Goal: Transaction & Acquisition: Purchase product/service

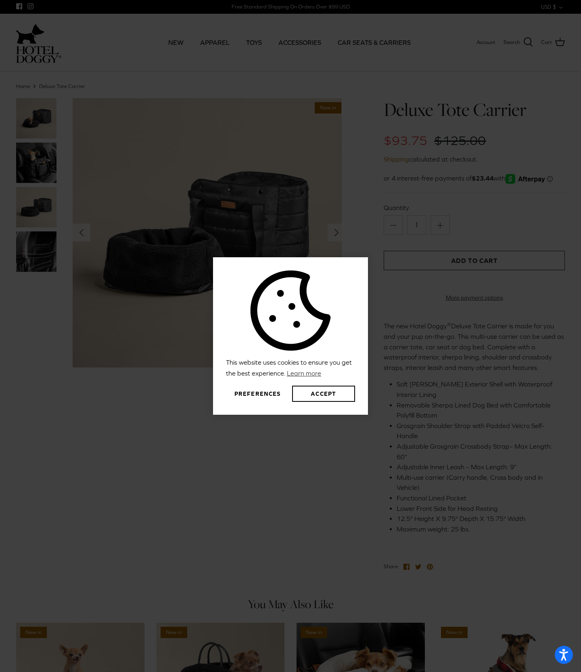
click at [48, 125] on div "This website uses cookies to ensure you get the best experience. Learn more Pre…" at bounding box center [290, 336] width 581 height 672
click at [321, 391] on button "Accept" at bounding box center [323, 394] width 63 height 16
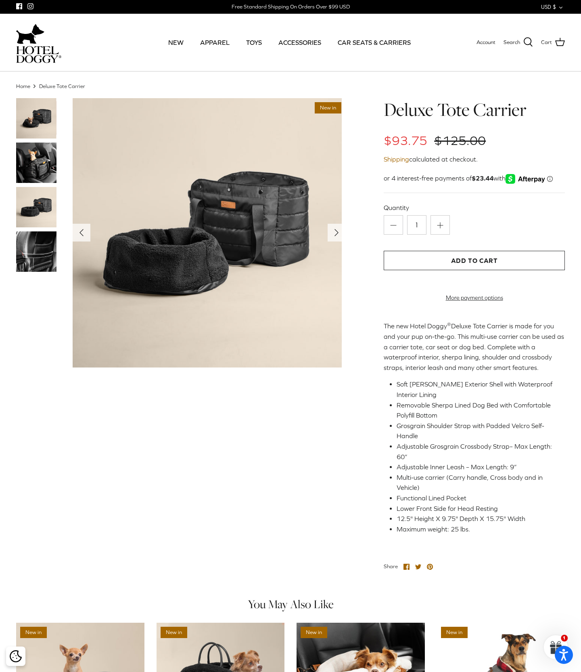
click at [35, 164] on body "This website uses cookies to ensure you get the best experience. Learn more Pre…" at bounding box center [290, 562] width 581 height 1124
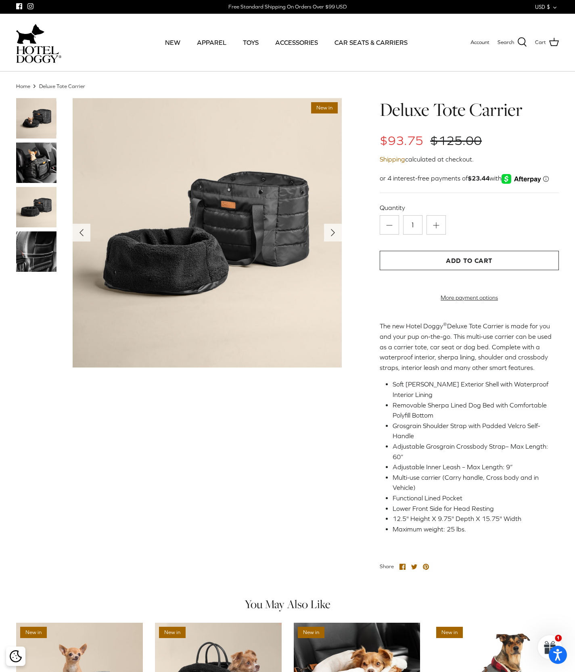
click at [50, 174] on img at bounding box center [36, 163] width 40 height 40
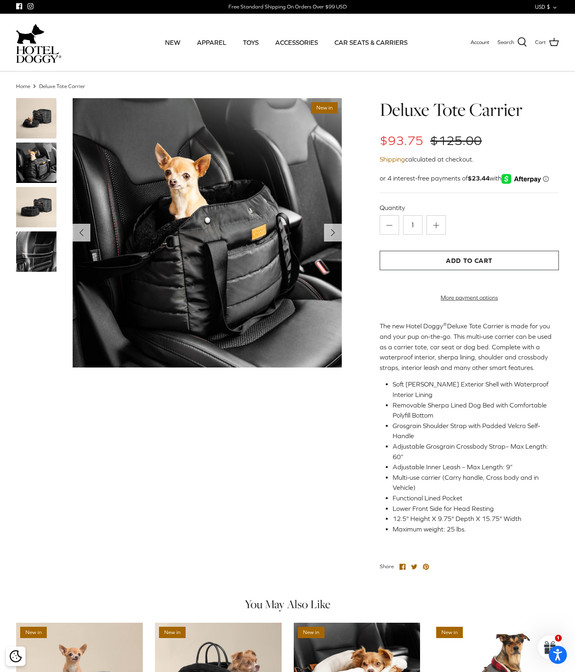
click at [33, 220] on img at bounding box center [36, 207] width 40 height 40
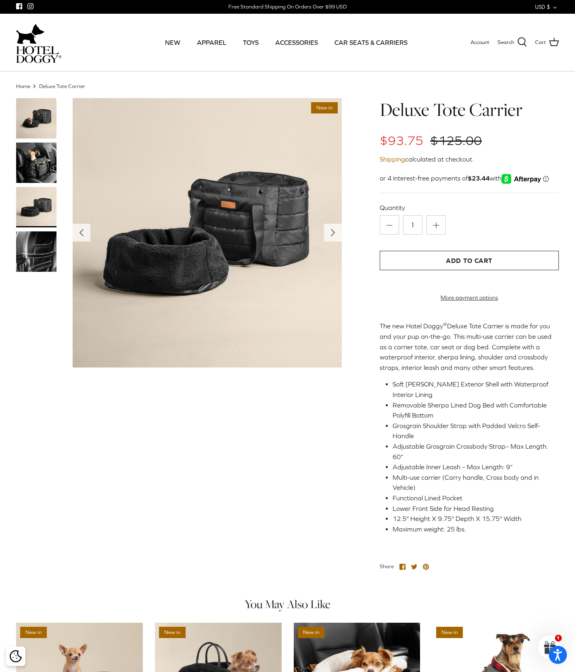
click at [36, 247] on img at bounding box center [36, 251] width 40 height 40
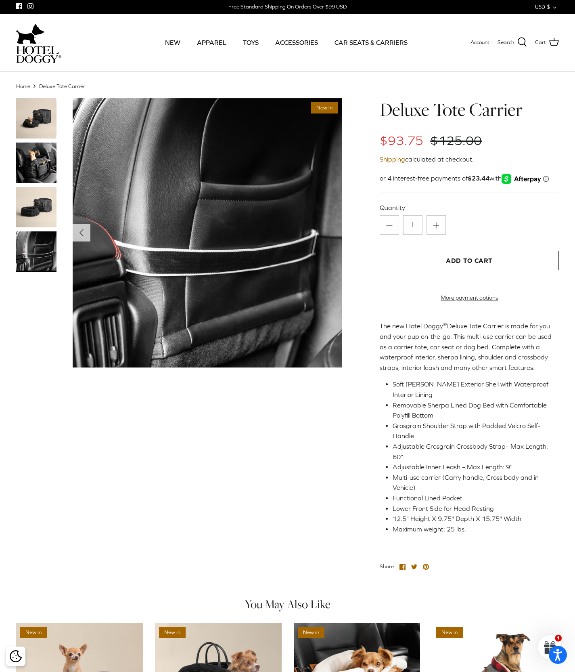
click at [41, 263] on img at bounding box center [36, 251] width 40 height 40
click at [49, 179] on img at bounding box center [36, 163] width 40 height 40
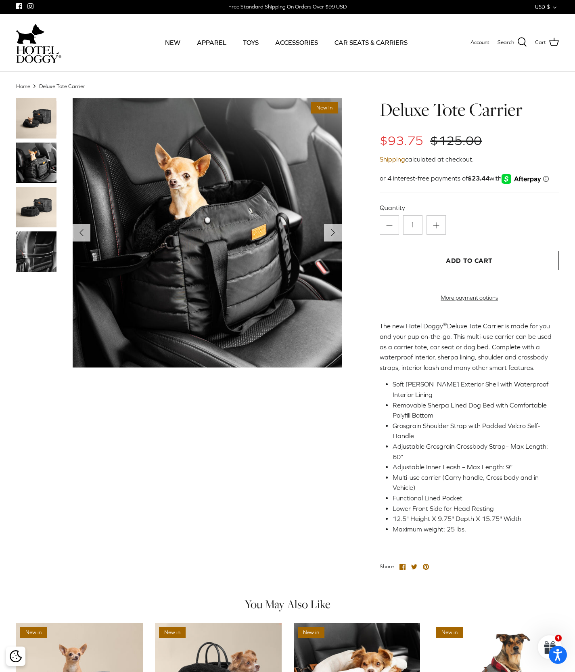
click at [43, 203] on img at bounding box center [36, 207] width 40 height 40
click at [52, 111] on img at bounding box center [36, 118] width 40 height 40
